Goal: Browse casually: Explore the website without a specific task or goal

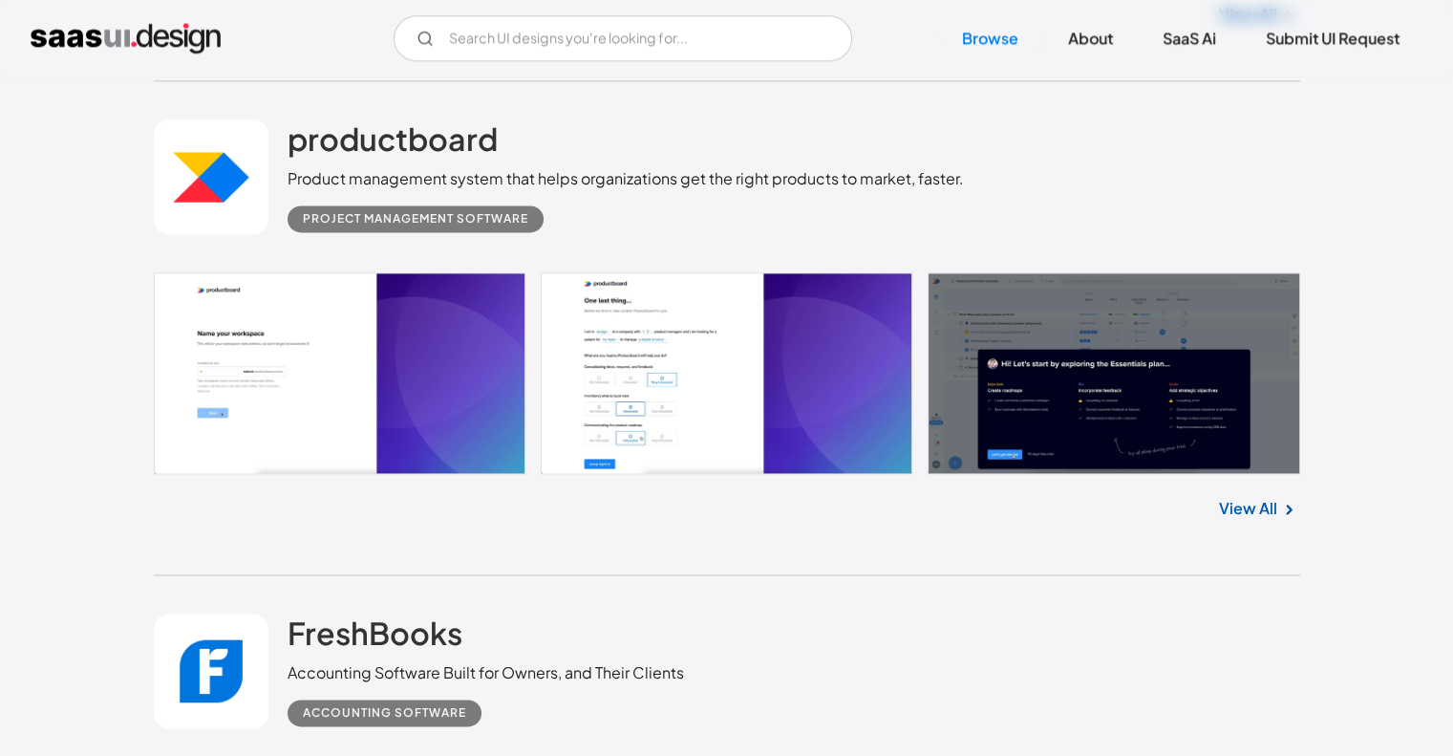
scroll to position [2580, 0]
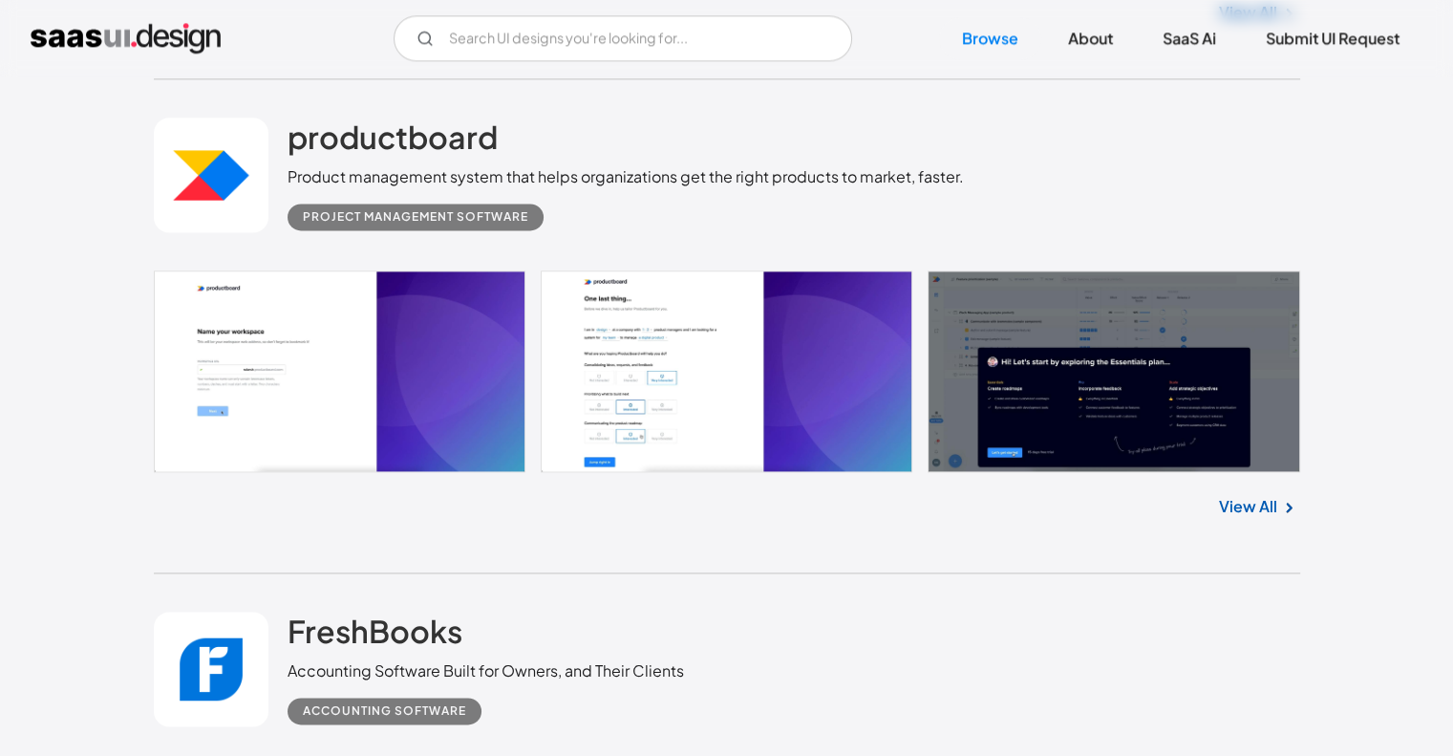
click at [1239, 500] on link "View All" at bounding box center [1248, 506] width 58 height 23
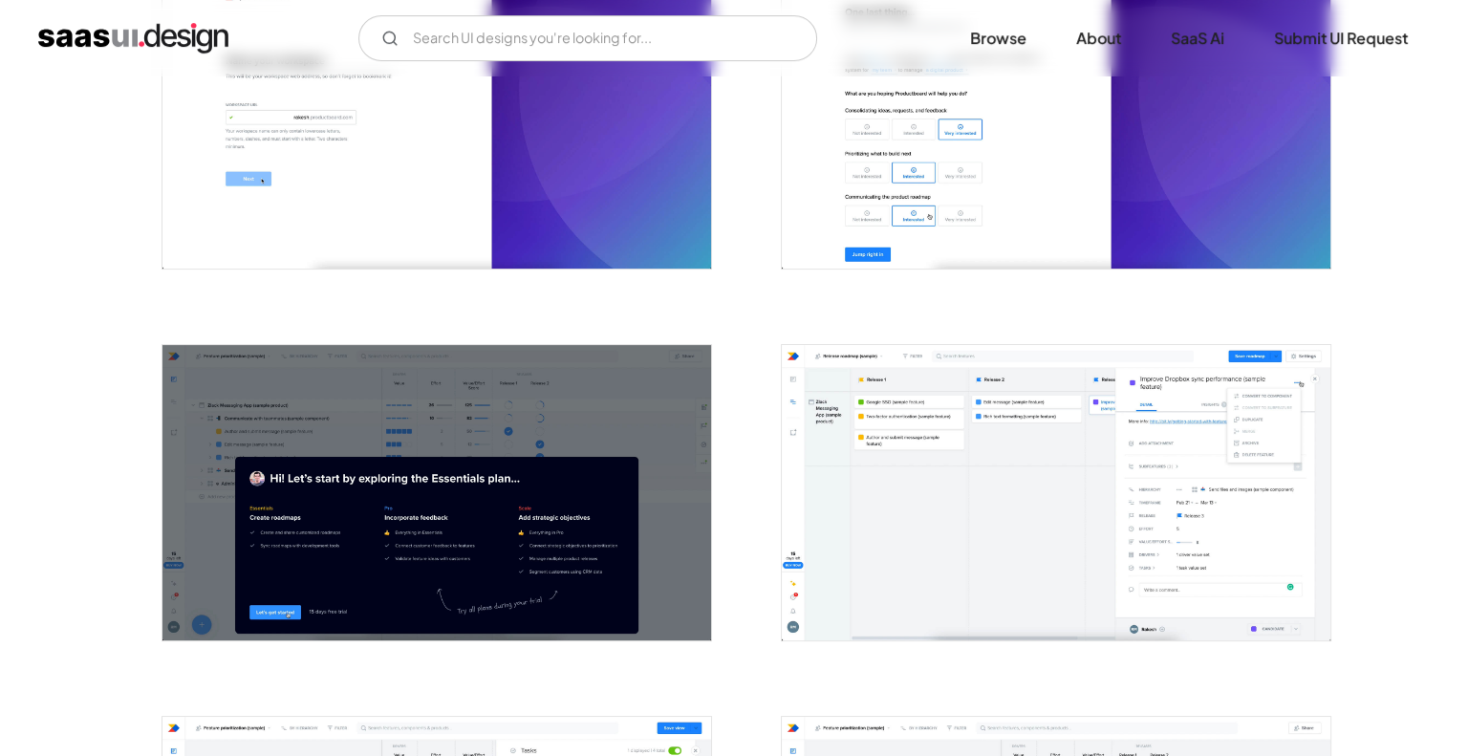
scroll to position [478, 0]
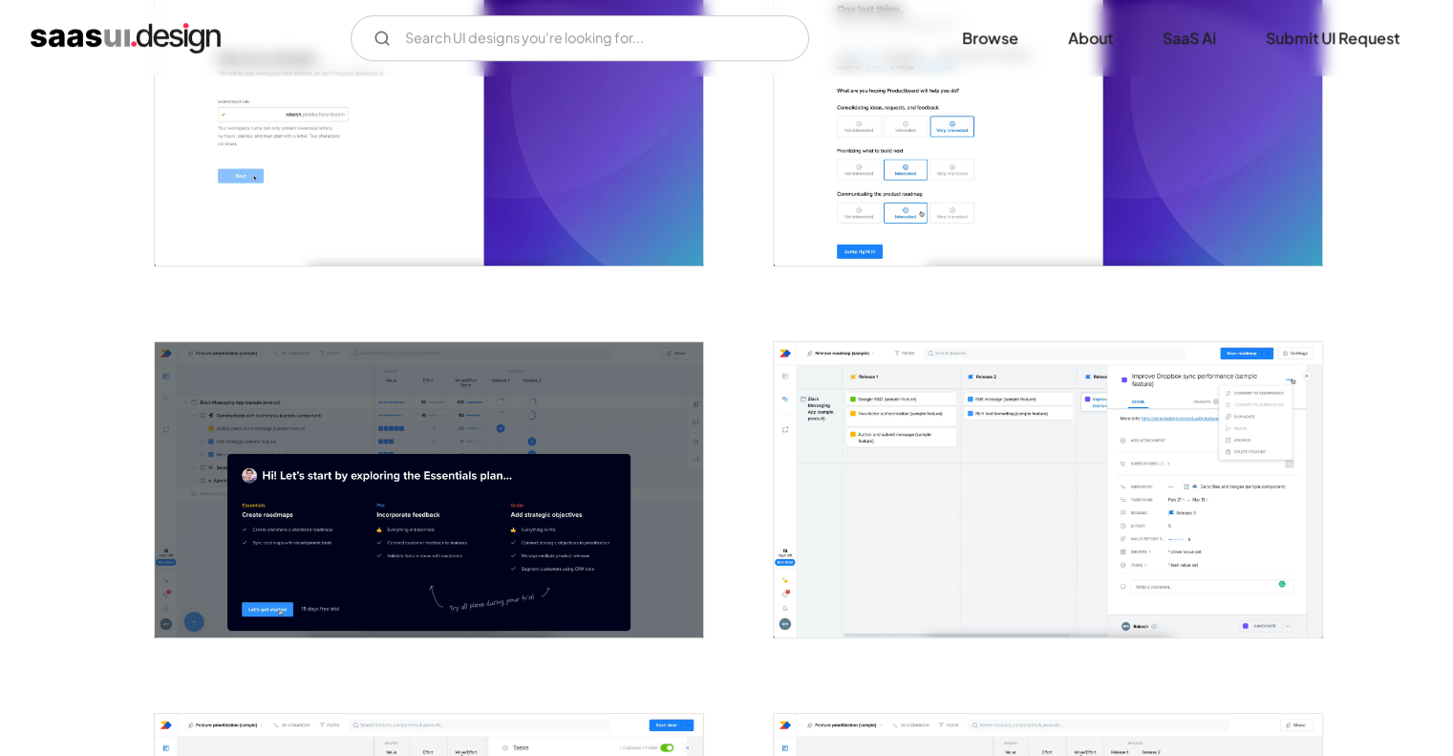
click at [600, 178] on img "open lightbox" at bounding box center [429, 116] width 548 height 295
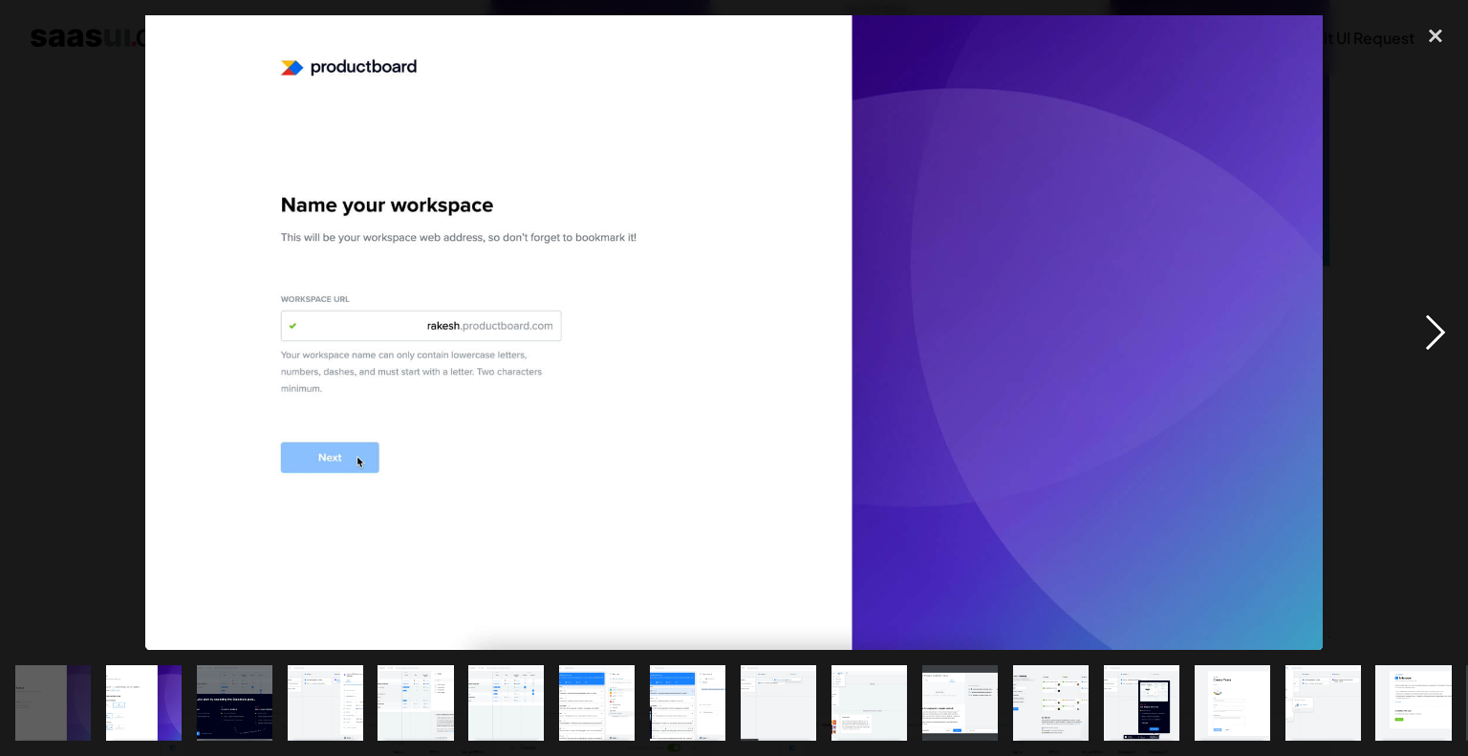
click at [1442, 327] on div "next image" at bounding box center [1435, 332] width 65 height 634
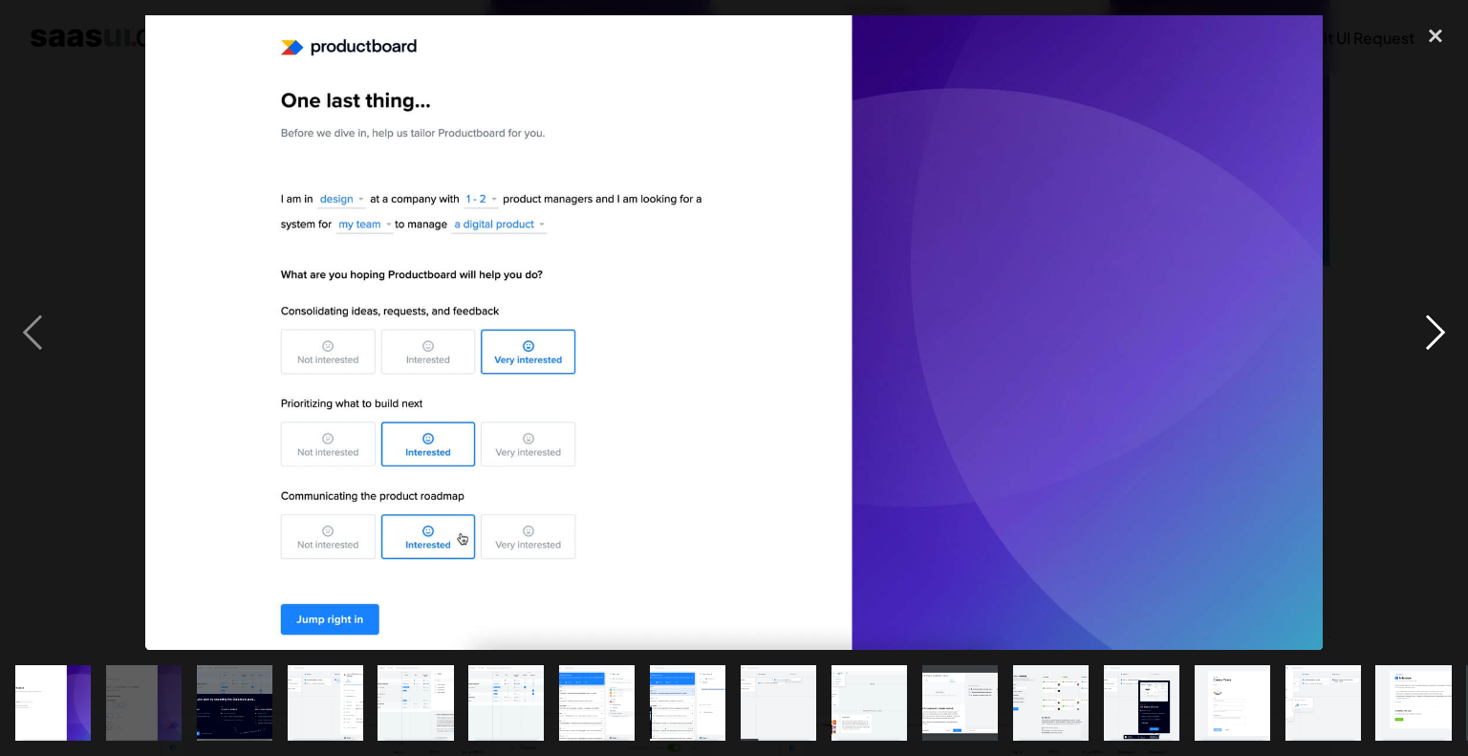
click at [1442, 327] on div "next image" at bounding box center [1435, 332] width 65 height 634
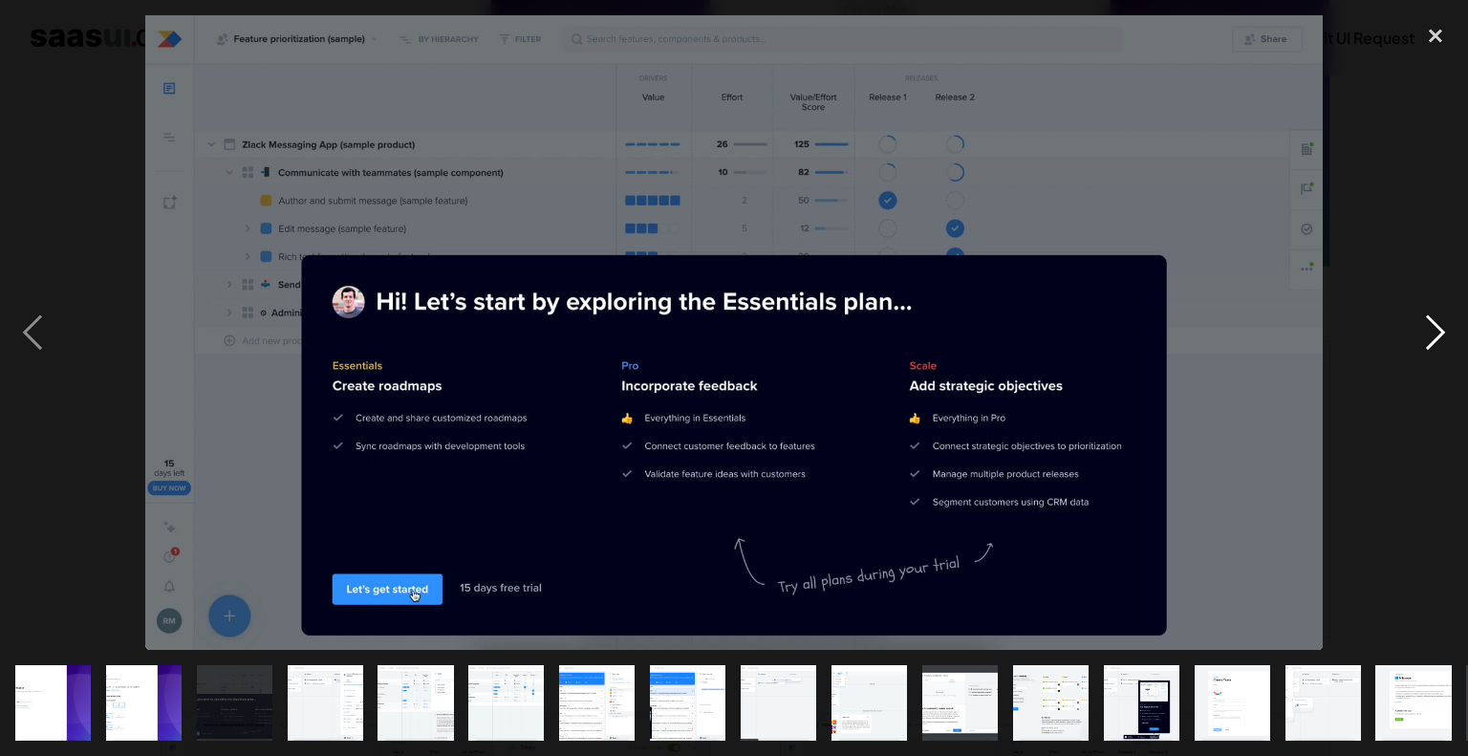
click at [1442, 327] on div "next image" at bounding box center [1435, 332] width 65 height 634
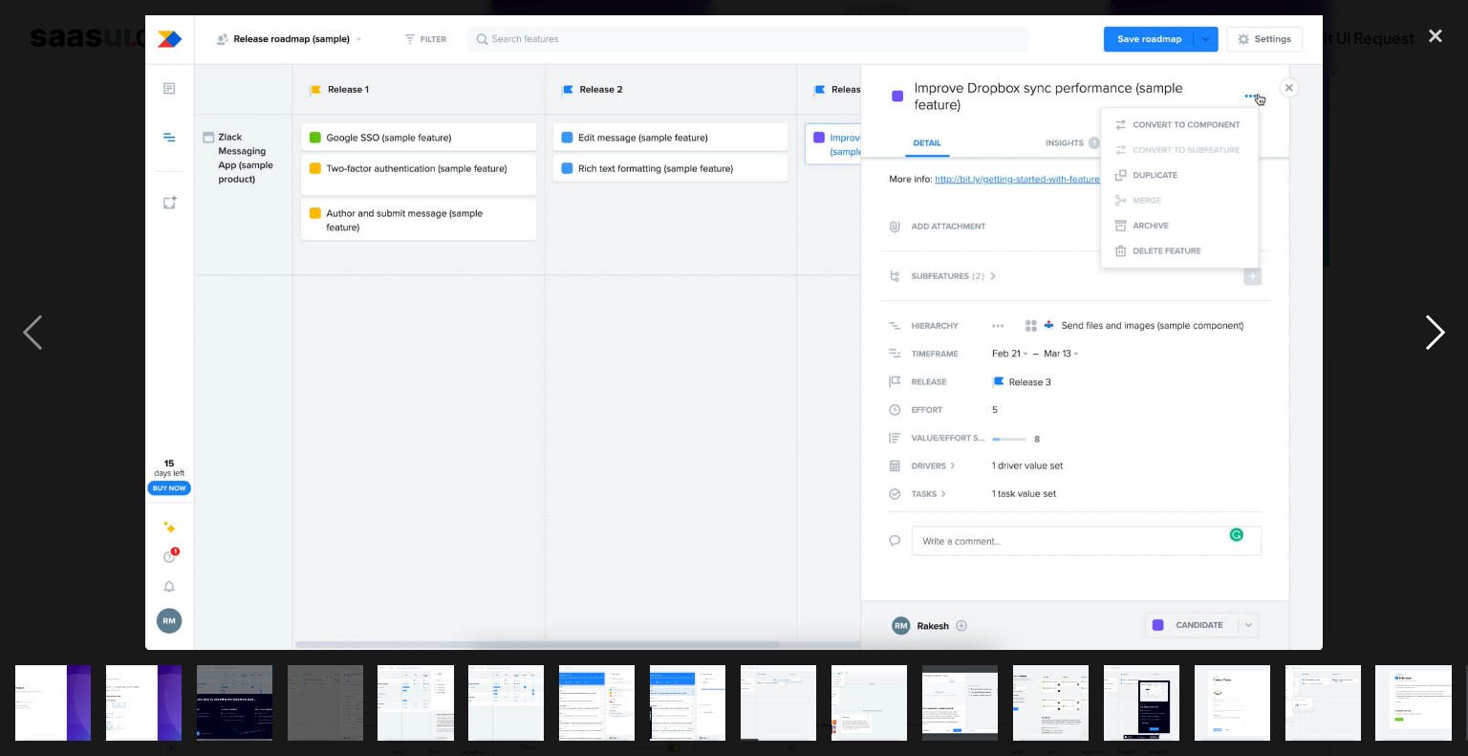
click at [1442, 327] on div "next image" at bounding box center [1435, 332] width 65 height 634
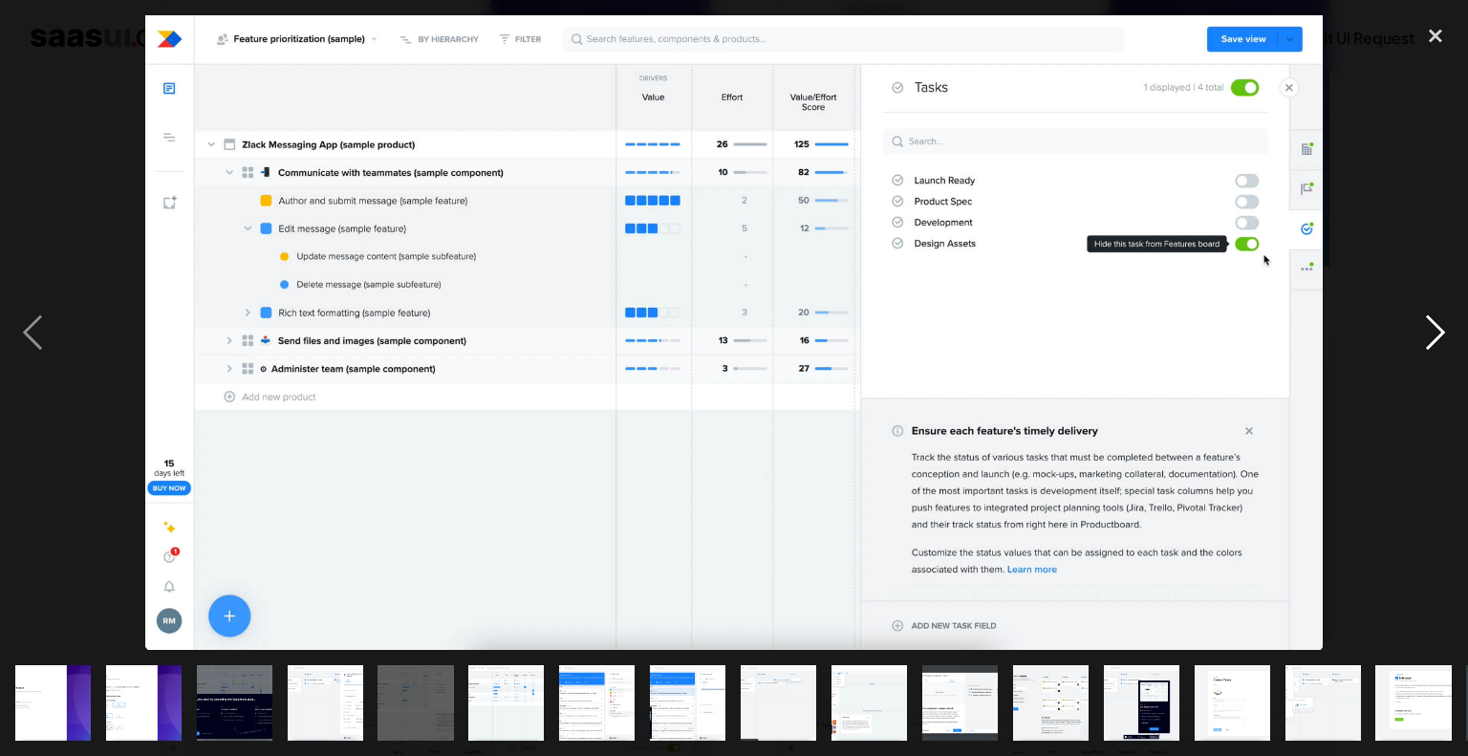
click at [1442, 327] on div "next image" at bounding box center [1435, 332] width 65 height 634
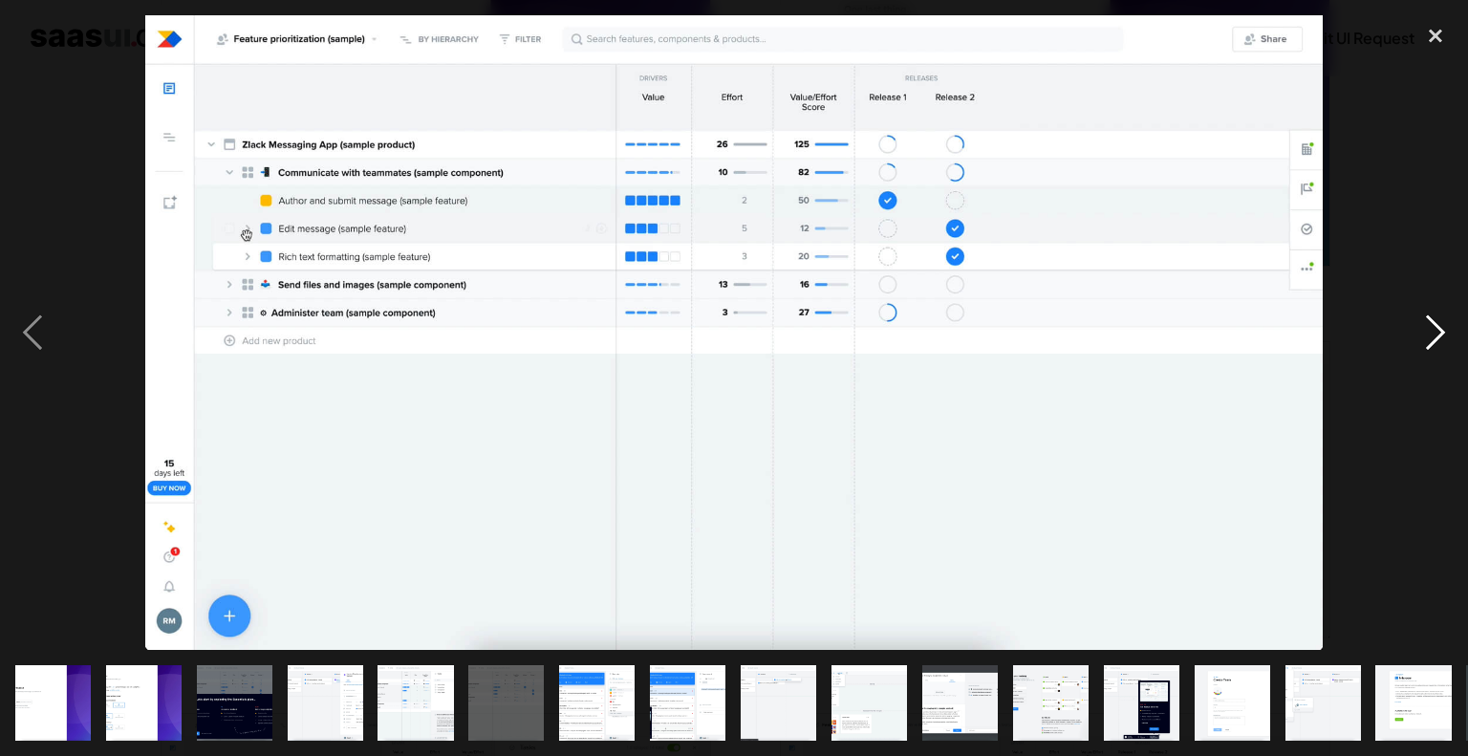
click at [1442, 327] on div "next image" at bounding box center [1435, 332] width 65 height 634
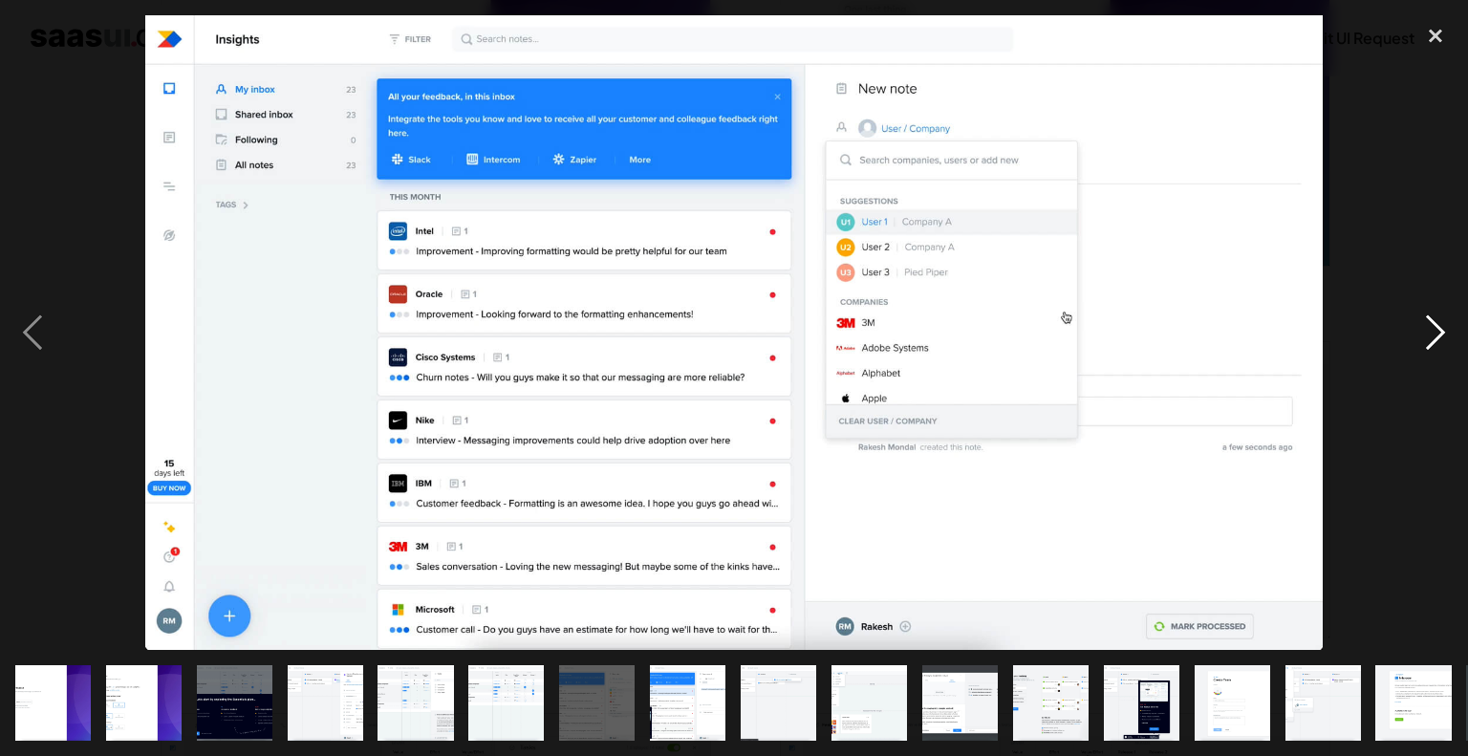
click at [1442, 327] on div "next image" at bounding box center [1435, 332] width 65 height 634
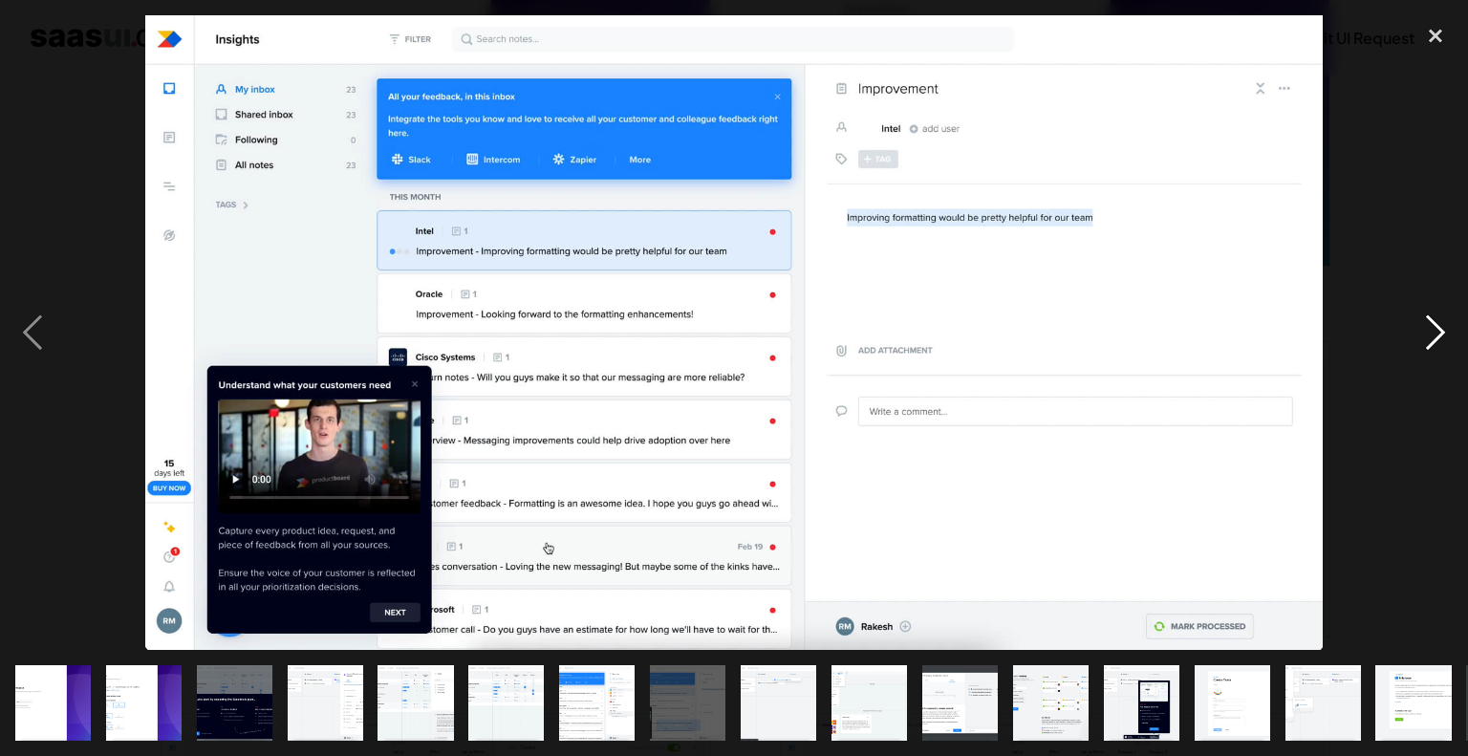
click at [1442, 327] on div "next image" at bounding box center [1435, 332] width 65 height 634
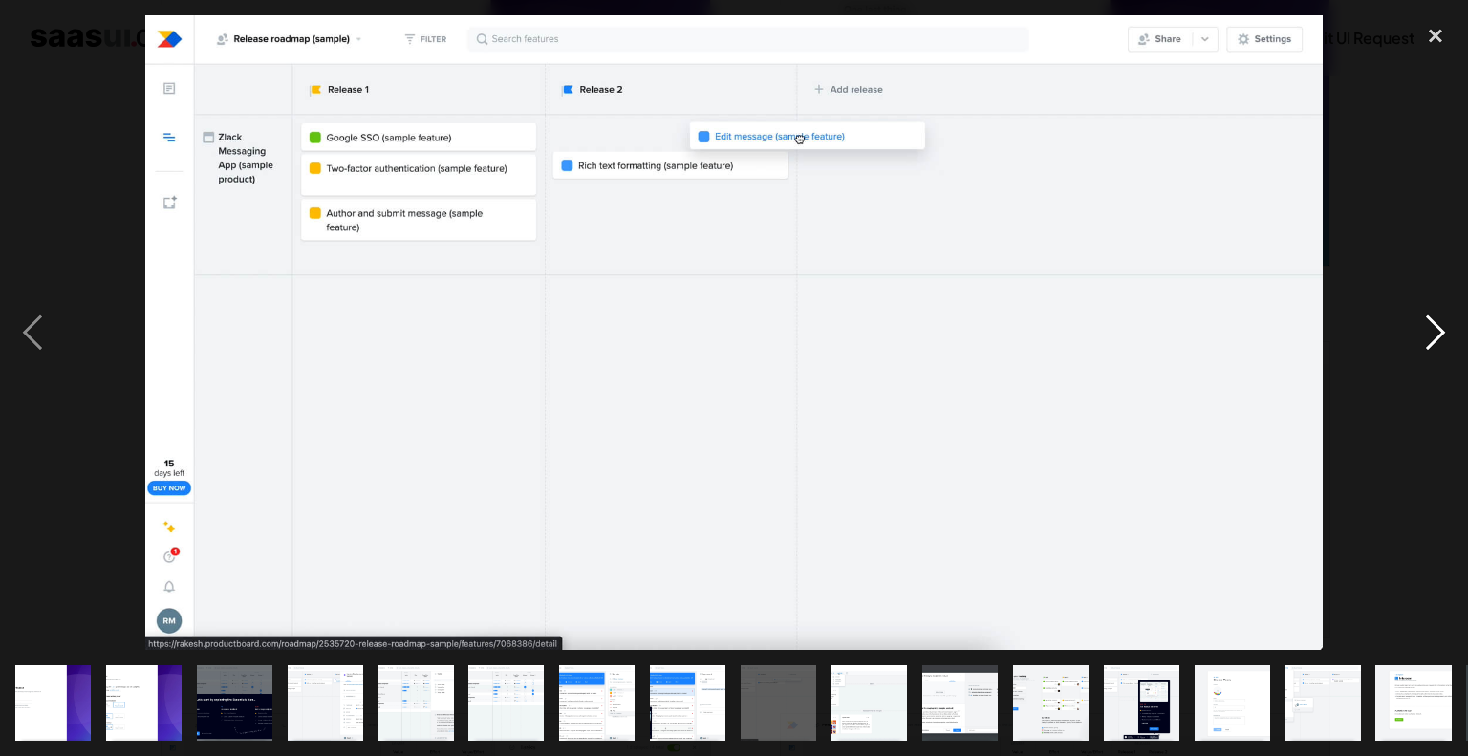
click at [1442, 327] on div "next image" at bounding box center [1435, 332] width 65 height 634
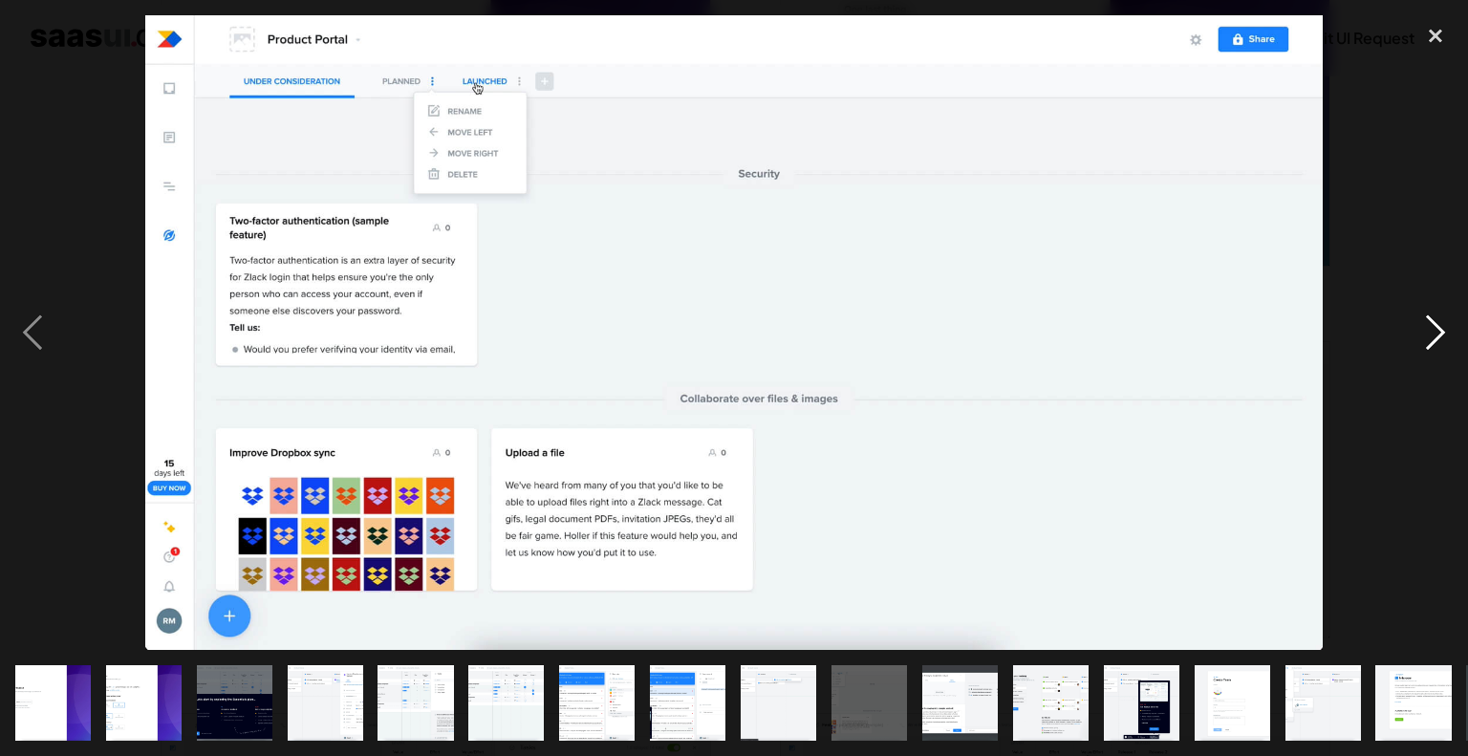
click at [1442, 327] on div "next image" at bounding box center [1435, 332] width 65 height 634
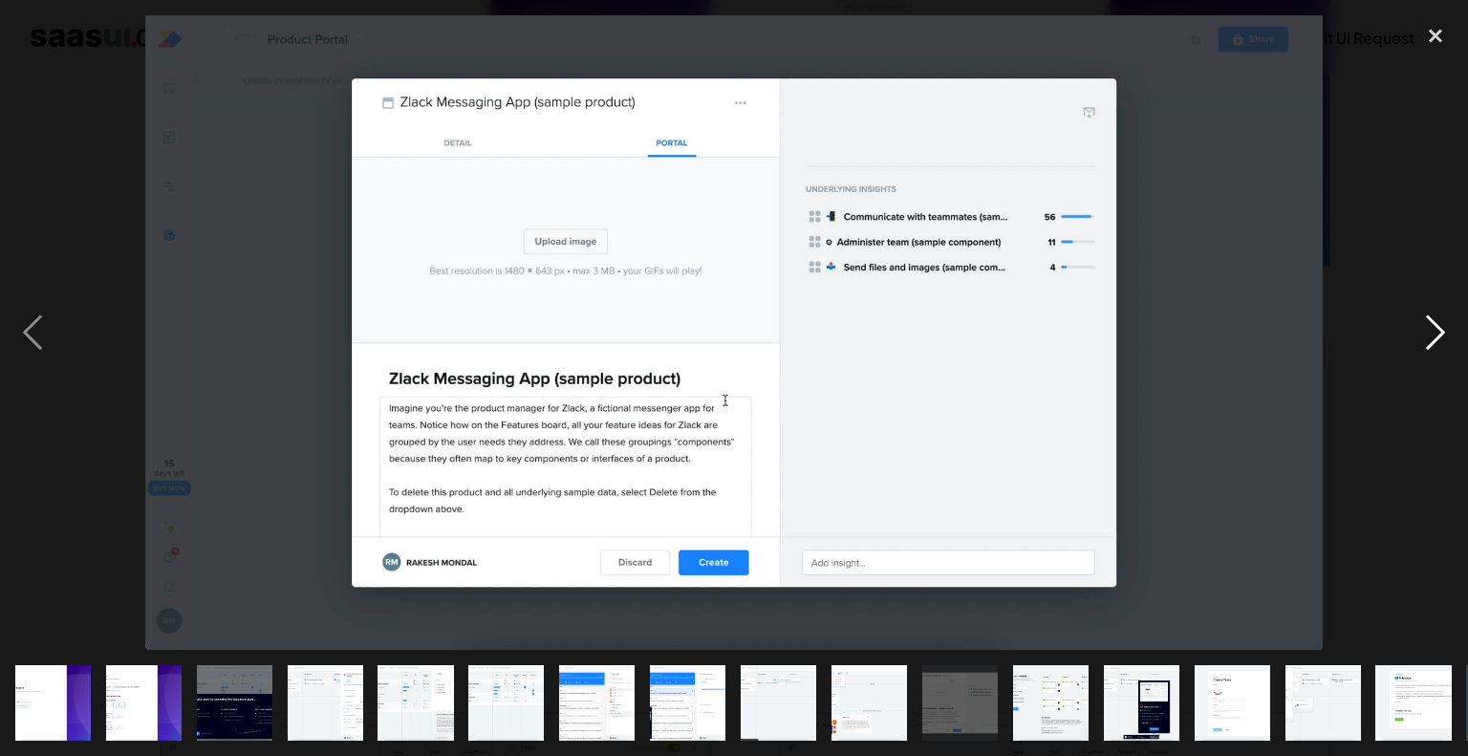
click at [1442, 327] on div "next image" at bounding box center [1435, 332] width 65 height 634
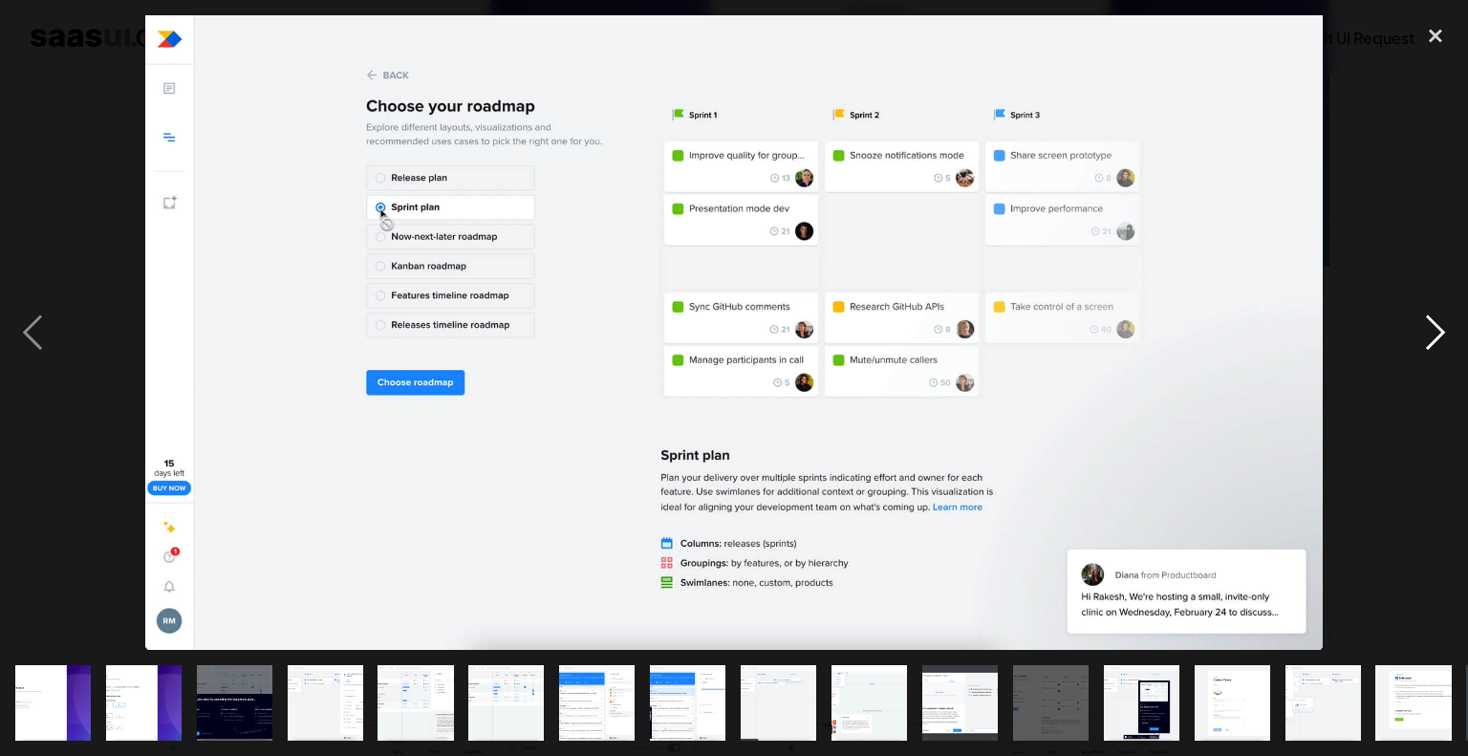
click at [1442, 327] on div "next image" at bounding box center [1435, 332] width 65 height 634
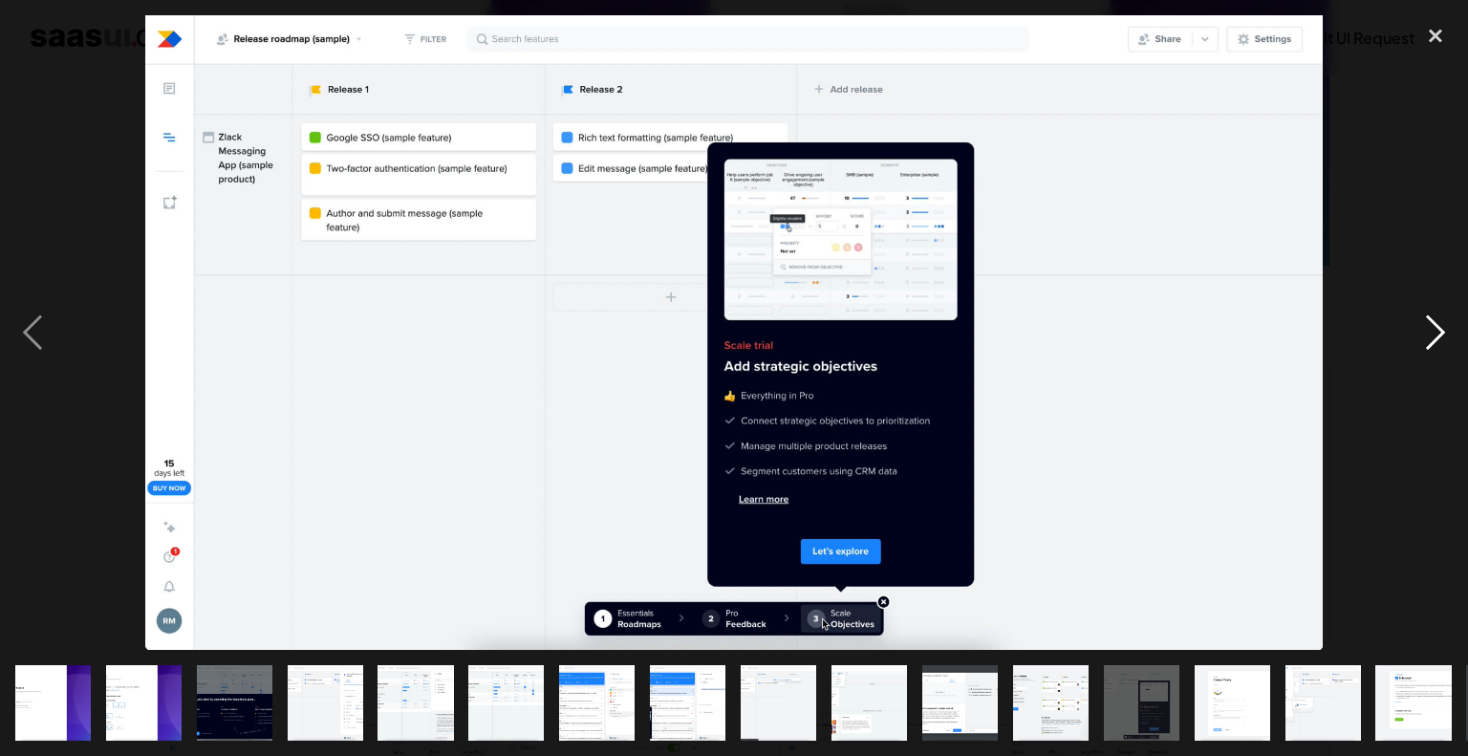
click at [1442, 327] on div "next image" at bounding box center [1435, 332] width 65 height 634
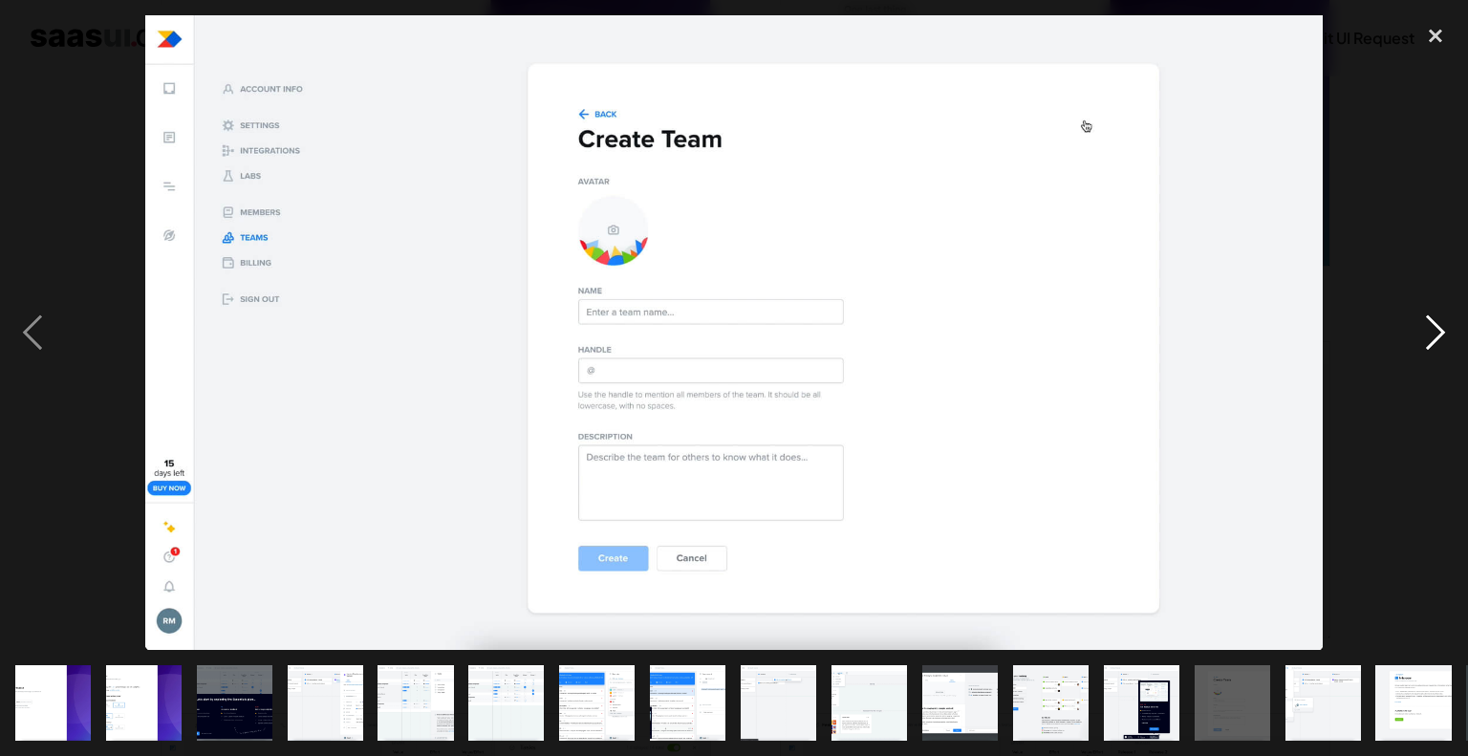
click at [1442, 327] on div "next image" at bounding box center [1435, 332] width 65 height 634
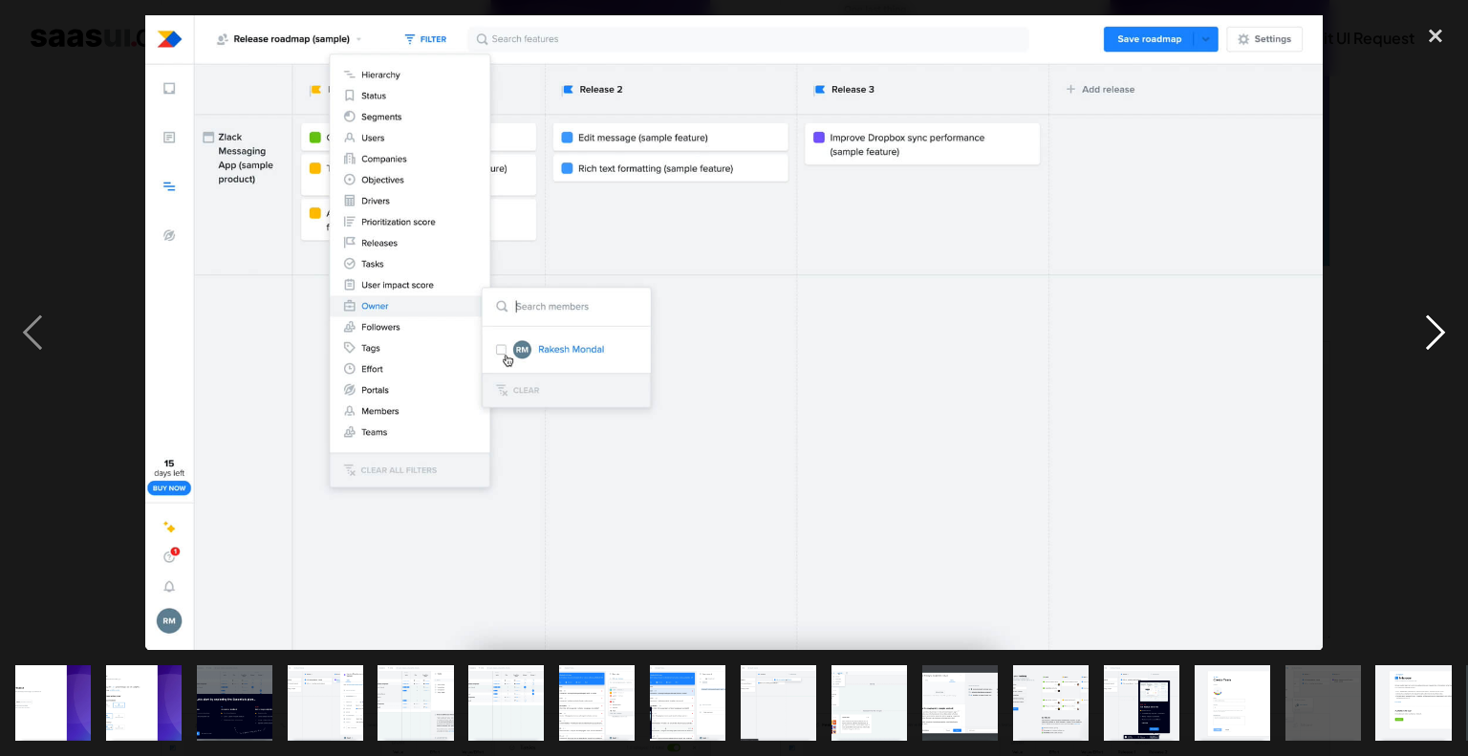
click at [1442, 327] on div "next image" at bounding box center [1435, 332] width 65 height 634
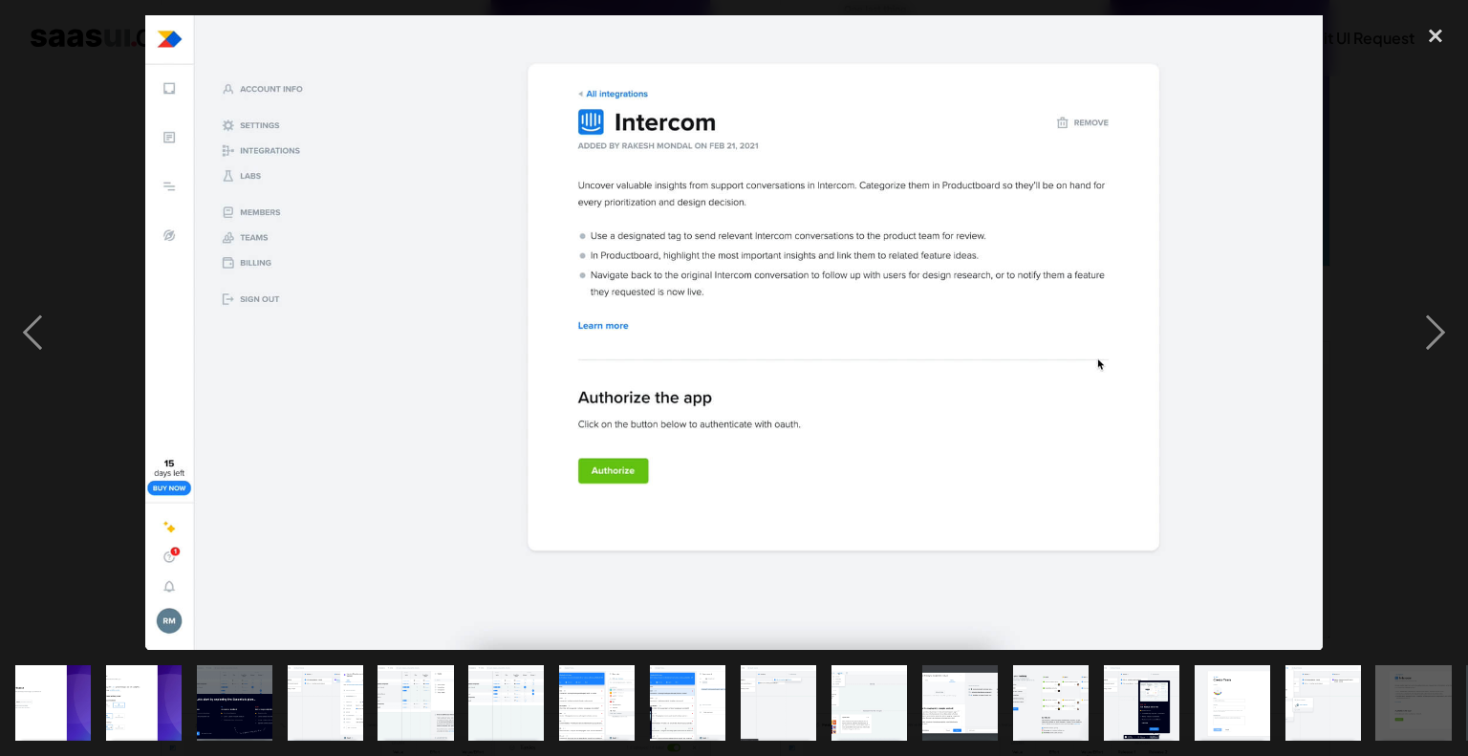
drag, startPoint x: 1255, startPoint y: 111, endPoint x: 1126, endPoint y: 424, distance: 338.9
click at [1126, 424] on img at bounding box center [734, 332] width 1178 height 634
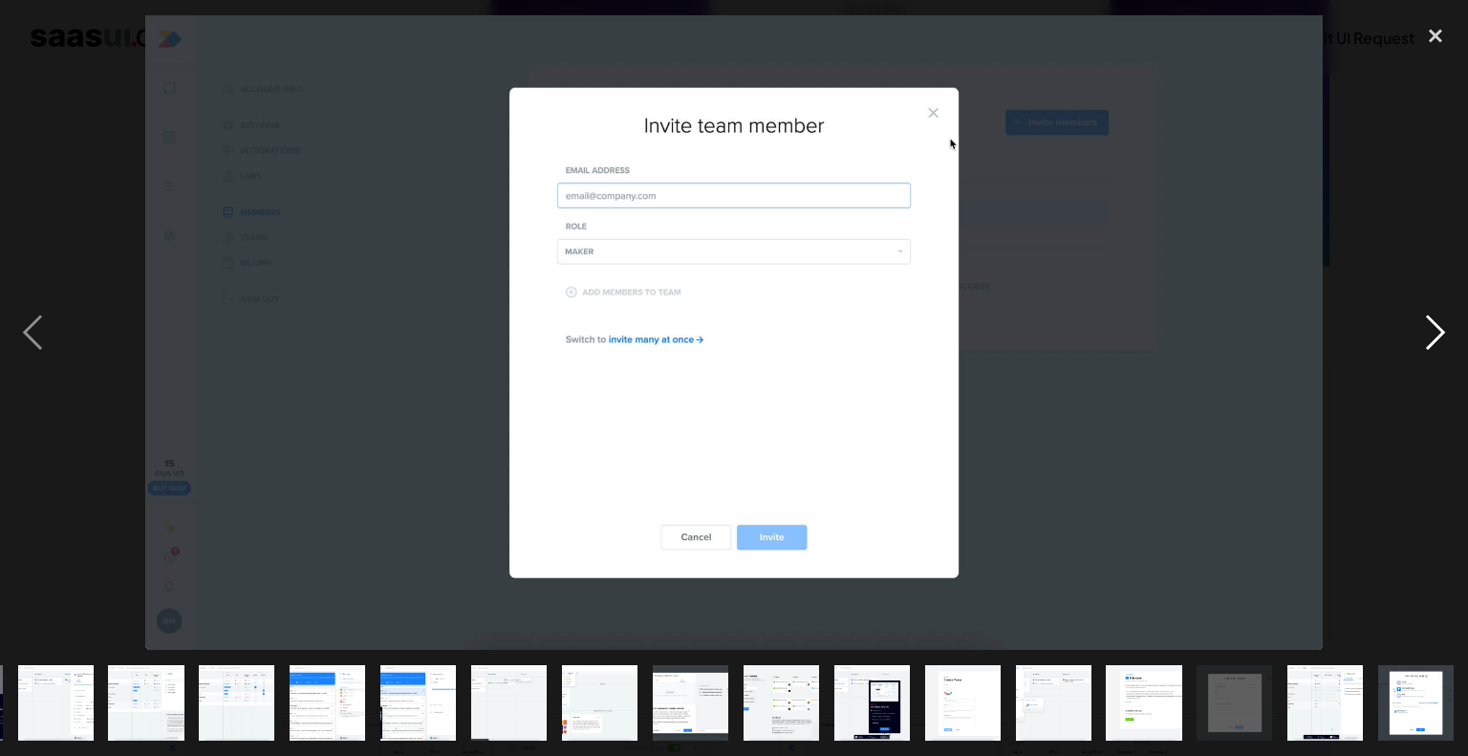
scroll to position [0, 270]
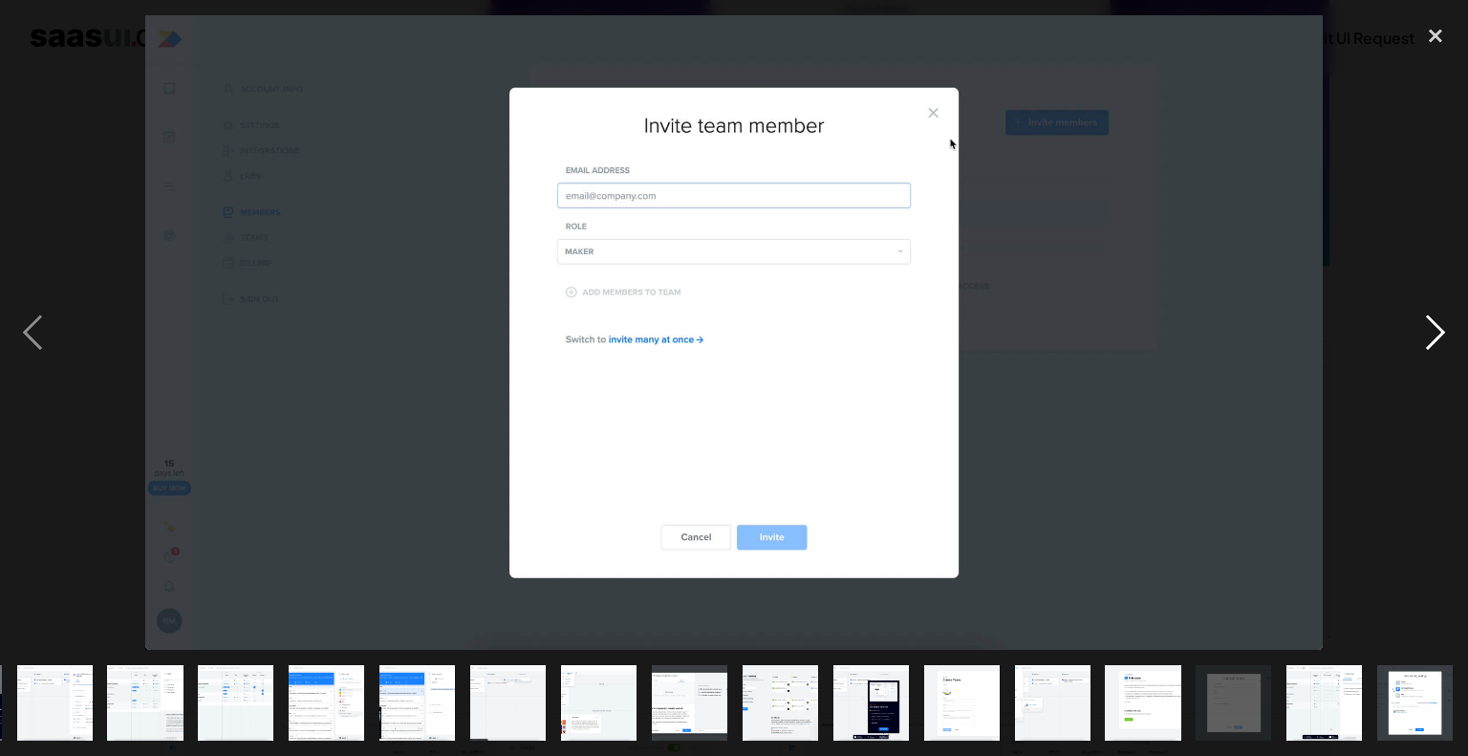
click at [1441, 318] on div "next image" at bounding box center [1435, 332] width 65 height 634
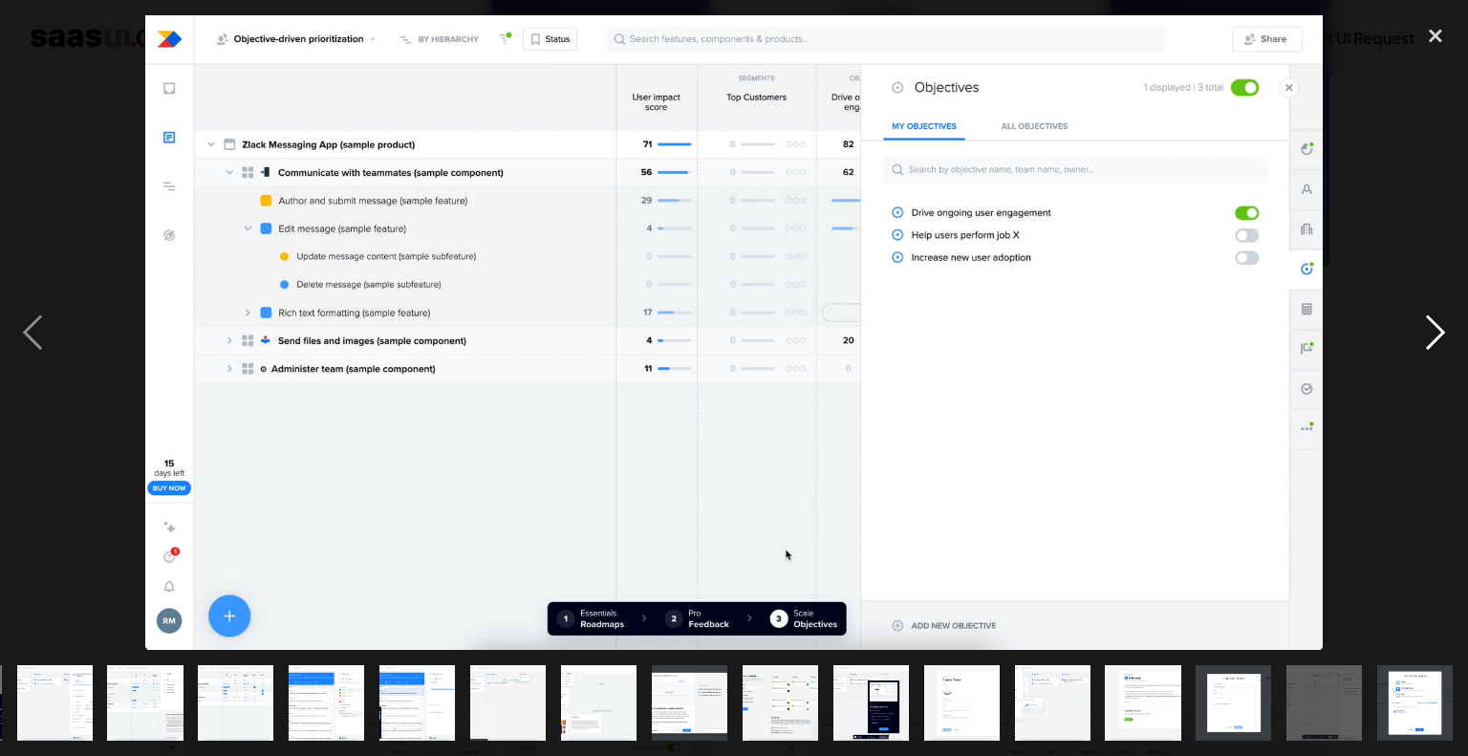
click at [1436, 327] on div "next image" at bounding box center [1435, 332] width 65 height 634
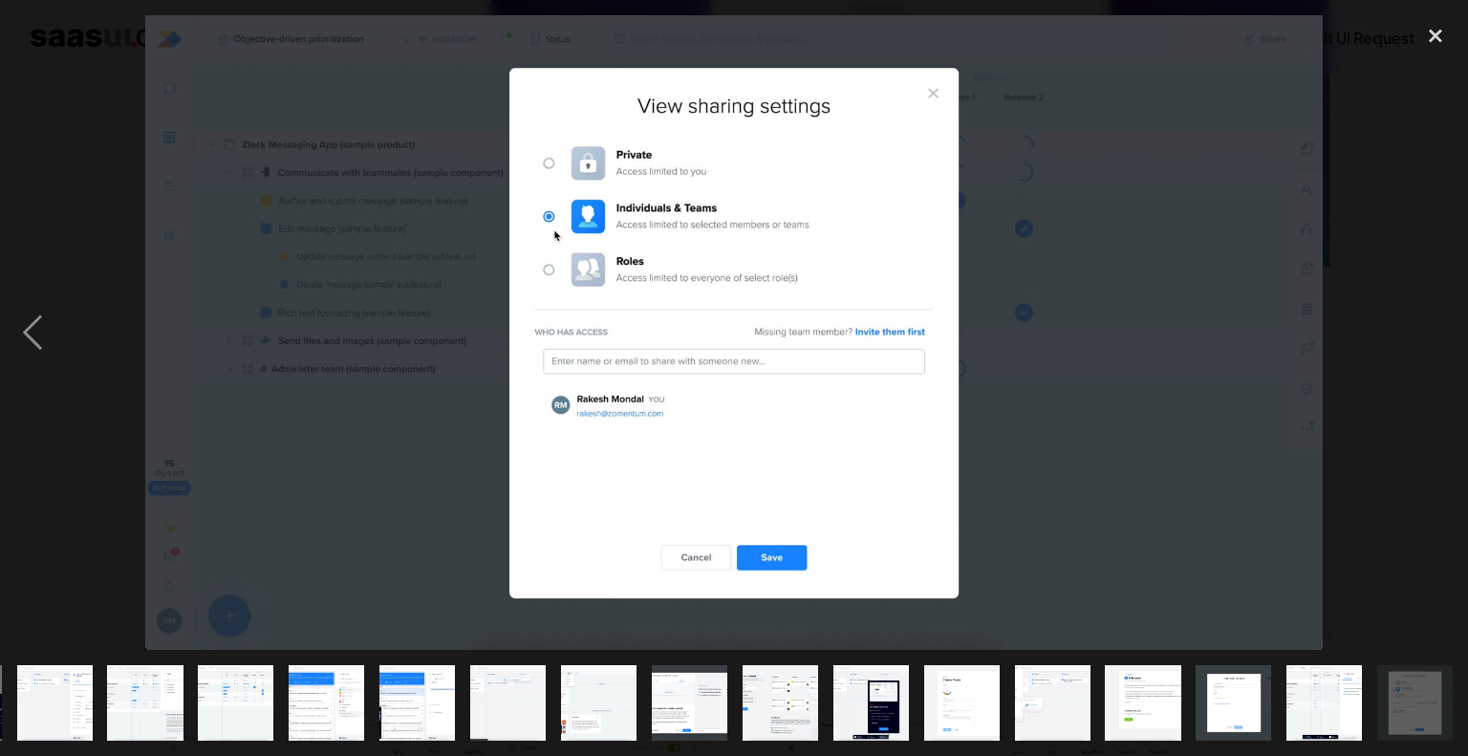
click at [1436, 327] on div "next image" at bounding box center [1435, 332] width 65 height 634
